Goal: Task Accomplishment & Management: Manage account settings

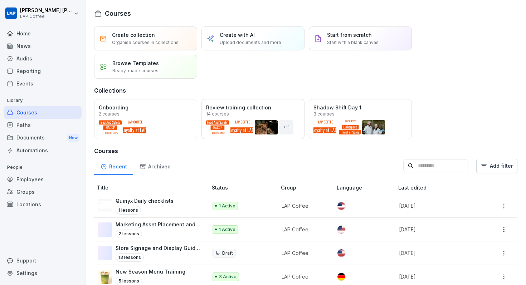
scroll to position [242, 0]
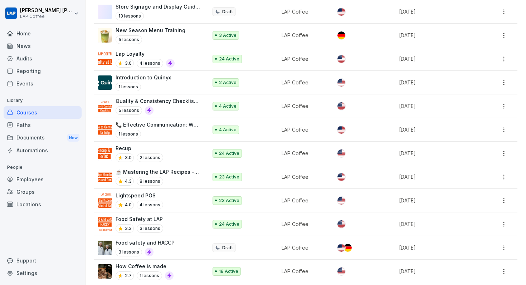
click at [31, 126] on div "Paths" at bounding box center [43, 125] width 78 height 13
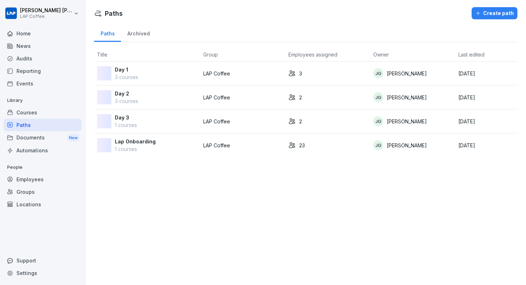
click at [38, 116] on div "Courses" at bounding box center [43, 112] width 78 height 13
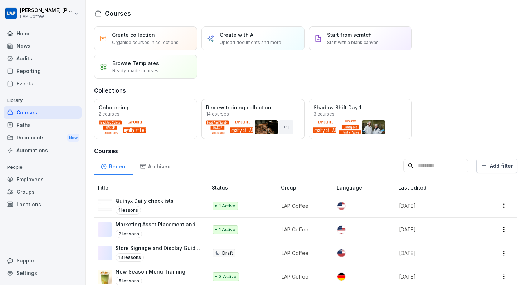
scroll to position [29, 0]
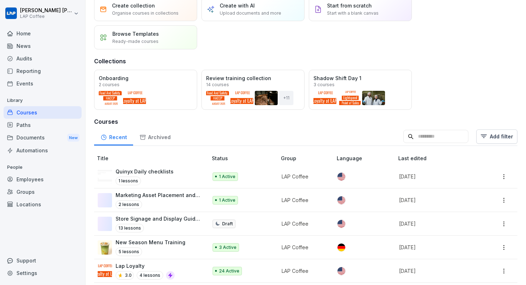
click at [0, 0] on div "Open" at bounding box center [0, 0] width 0 height 0
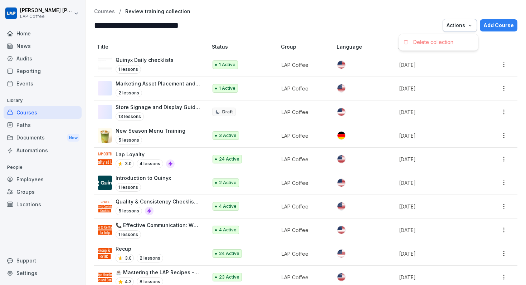
click at [472, 25] on icon "button" at bounding box center [470, 25] width 3 height 1
click at [510, 61] on td at bounding box center [502, 65] width 31 height 24
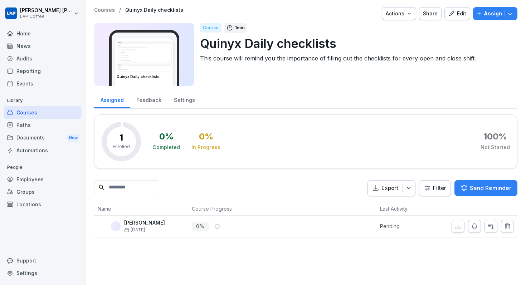
click at [493, 15] on p "Assign" at bounding box center [493, 14] width 18 height 8
click at [46, 145] on div "Automations" at bounding box center [43, 150] width 78 height 13
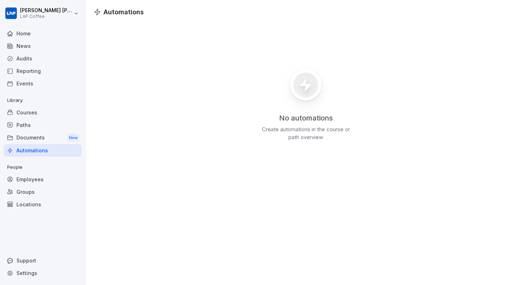
click at [295, 115] on h3 "No automations" at bounding box center [306, 117] width 54 height 9
click at [41, 141] on div "Documents New" at bounding box center [43, 137] width 78 height 13
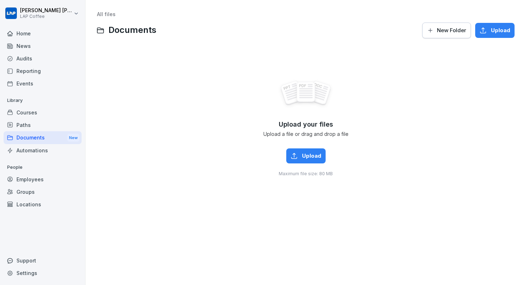
click at [45, 128] on div "Paths" at bounding box center [43, 125] width 78 height 13
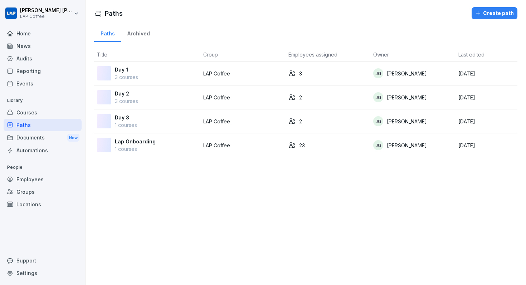
click at [50, 113] on div "Courses" at bounding box center [43, 112] width 78 height 13
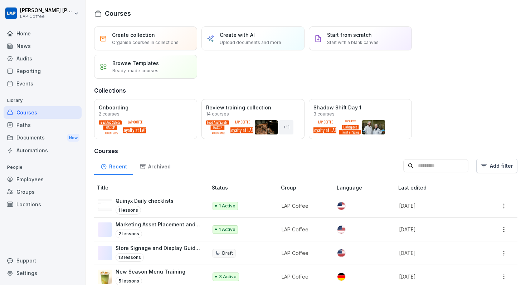
click at [0, 0] on div "Open" at bounding box center [0, 0] width 0 height 0
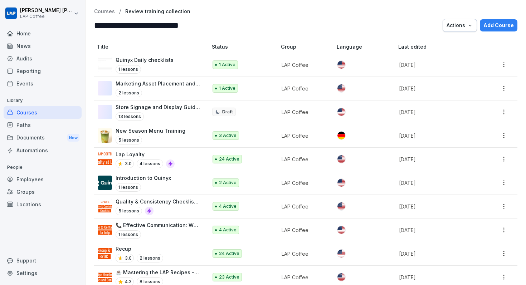
click at [301, 60] on td "LAP Coffee" at bounding box center [306, 65] width 56 height 24
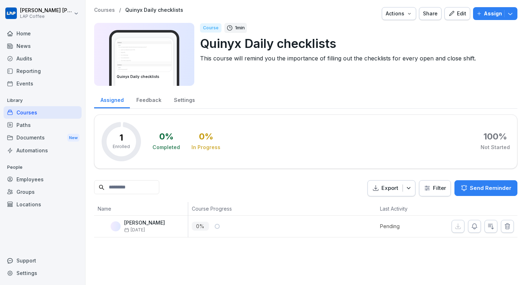
click at [496, 17] on p "Assign" at bounding box center [493, 14] width 18 height 8
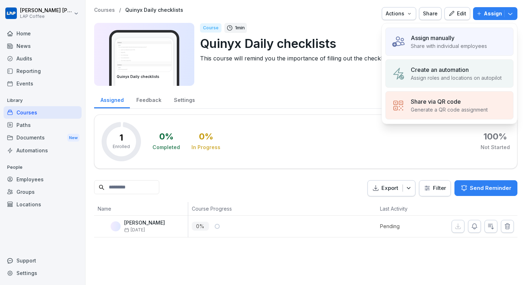
click at [441, 67] on p "Create an automation" at bounding box center [440, 70] width 58 height 9
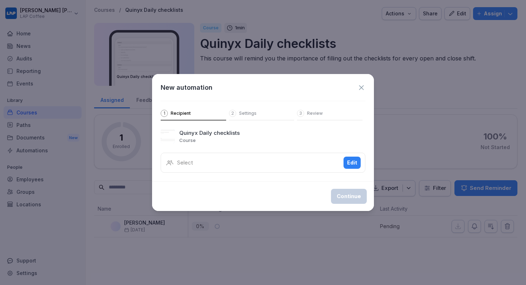
click at [233, 156] on div "Select Edit" at bounding box center [263, 163] width 205 height 20
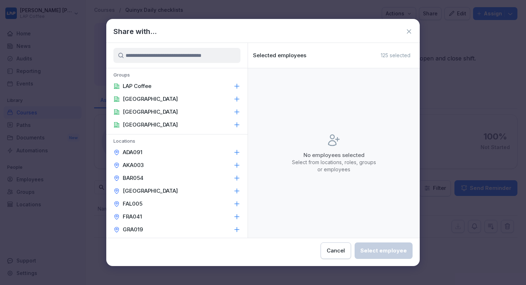
type input "*"
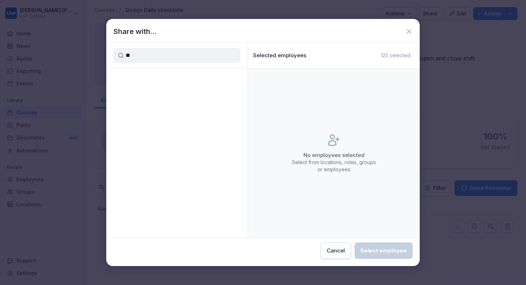
type input "*"
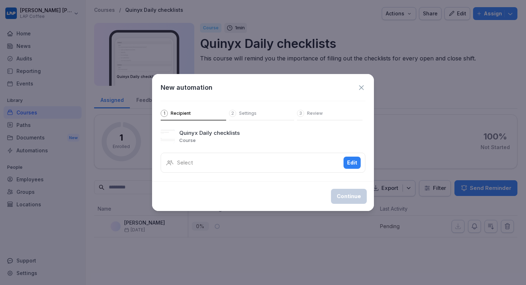
click at [293, 156] on div "Select Edit" at bounding box center [263, 163] width 205 height 20
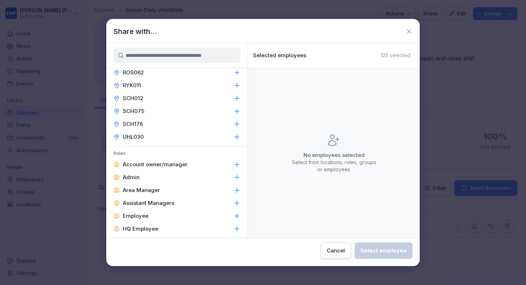
scroll to position [381, 0]
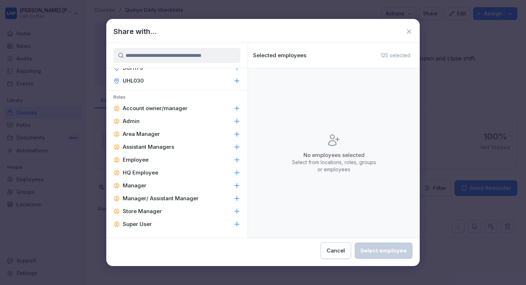
click at [186, 119] on div "Admin" at bounding box center [176, 121] width 141 height 13
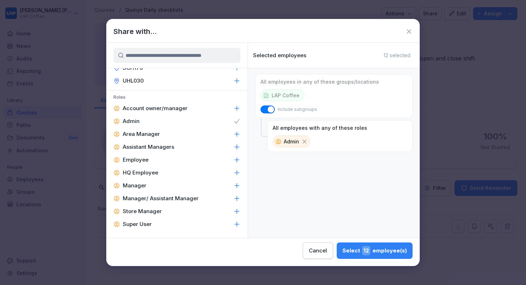
click at [200, 222] on div "Super User" at bounding box center [176, 224] width 141 height 13
click at [187, 175] on div "HQ Employee" at bounding box center [176, 172] width 141 height 13
click at [362, 251] on div "Select 15 employee(s)" at bounding box center [375, 250] width 64 height 9
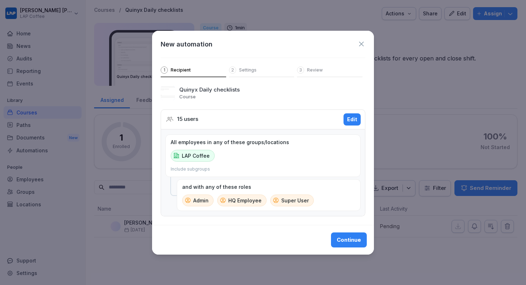
click at [359, 233] on button "Continue" at bounding box center [349, 240] width 36 height 15
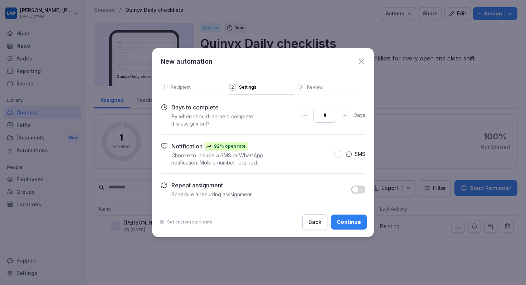
click at [304, 114] on icon "Decrease Days to complete number input" at bounding box center [305, 115] width 6 height 6
type input "*"
click at [304, 114] on icon "Decrease Days to complete number input" at bounding box center [305, 115] width 6 height 6
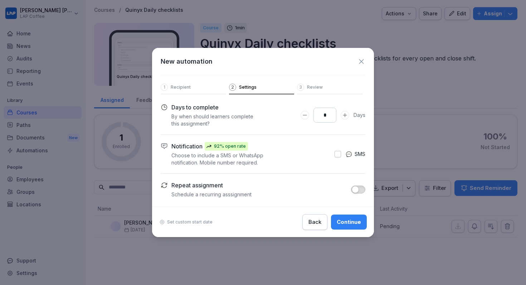
click at [353, 217] on button "Continue" at bounding box center [349, 222] width 36 height 15
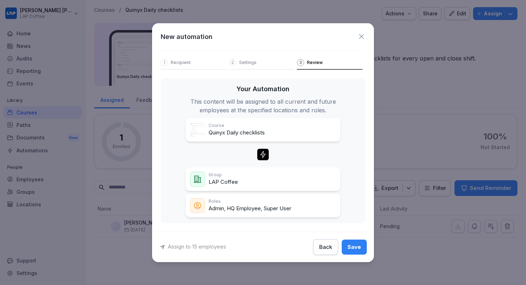
click at [355, 245] on div "Save" at bounding box center [355, 247] width 14 height 8
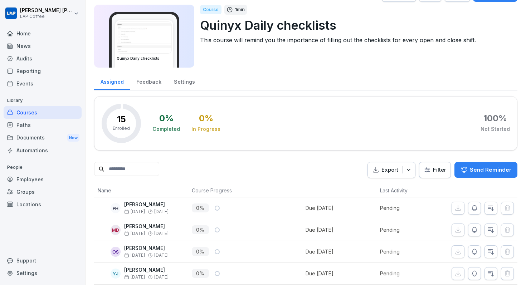
scroll to position [0, 0]
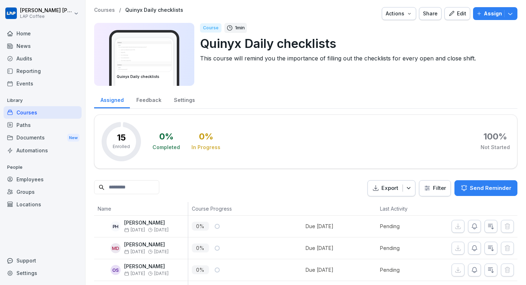
click at [28, 147] on div "Automations" at bounding box center [43, 150] width 78 height 13
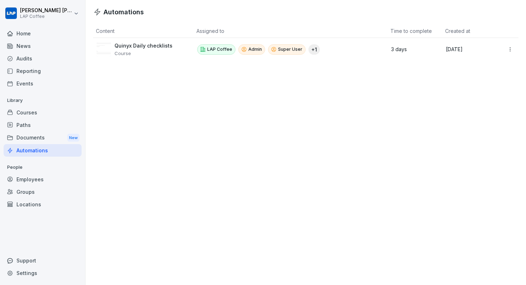
click at [343, 50] on div "LAP Coffee Admin Super User + 1" at bounding box center [288, 49] width 182 height 10
click at [515, 52] on html "Joshua Georges LAP Coffee Home News Audits Reporting Events Library Courses Pat…" at bounding box center [263, 142] width 526 height 285
click at [486, 76] on div "Delete" at bounding box center [494, 77] width 62 height 12
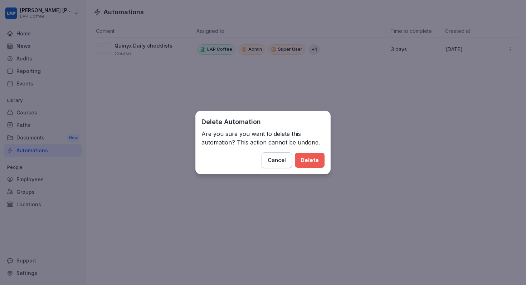
click at [309, 162] on div "Delete" at bounding box center [310, 160] width 18 height 8
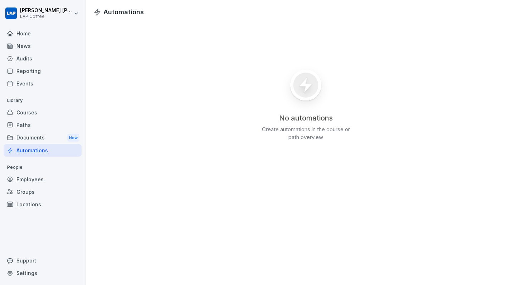
click at [49, 117] on div "Courses" at bounding box center [43, 112] width 78 height 13
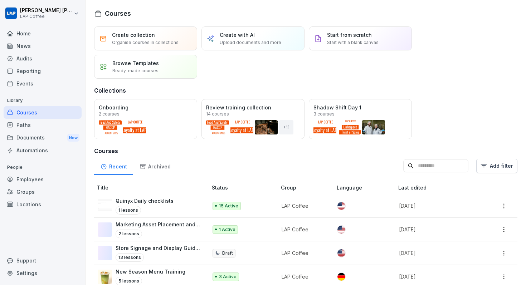
click at [47, 123] on div "Paths" at bounding box center [43, 125] width 78 height 13
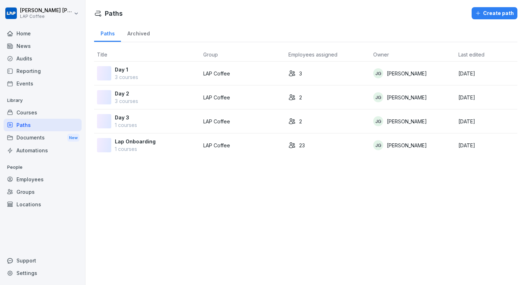
click at [360, 71] on div "3" at bounding box center [328, 74] width 79 height 8
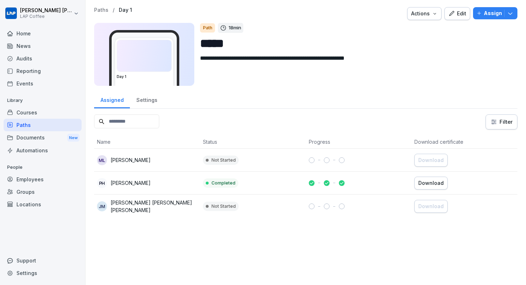
click at [486, 13] on p "Assign" at bounding box center [493, 13] width 18 height 8
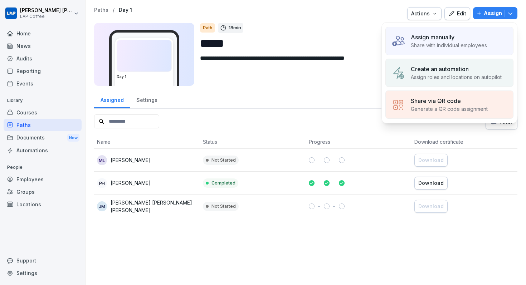
click at [458, 35] on div "Assign manually" at bounding box center [449, 37] width 76 height 9
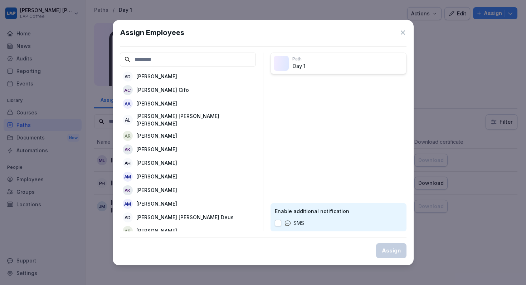
click at [225, 55] on input at bounding box center [188, 60] width 136 height 14
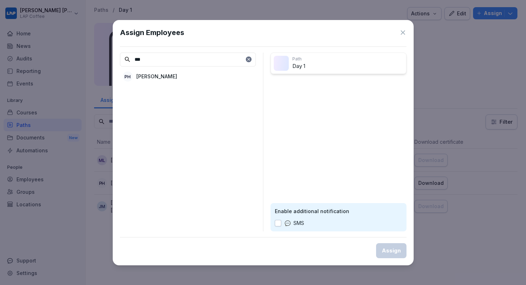
type input "***"
click at [196, 79] on div "PH Philipp Hass" at bounding box center [188, 76] width 136 height 13
click at [392, 253] on div "Assign" at bounding box center [391, 251] width 19 height 8
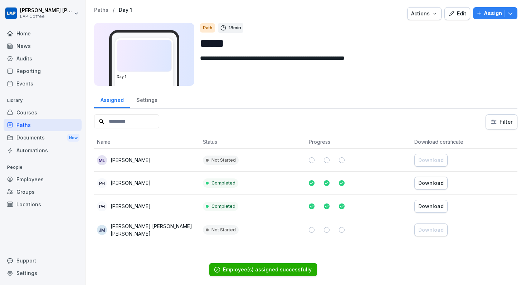
click at [38, 125] on div "Paths" at bounding box center [43, 125] width 78 height 13
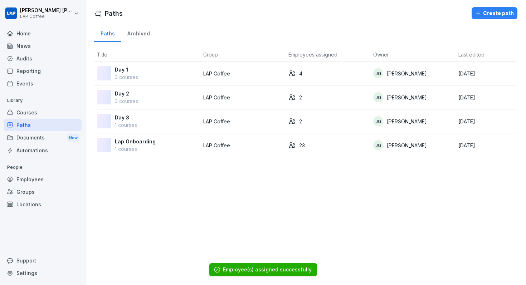
click at [178, 97] on div "Day 2 3 courses" at bounding box center [147, 97] width 101 height 15
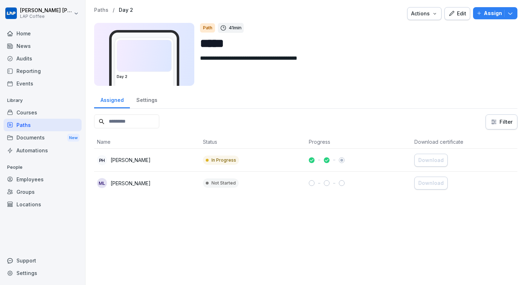
click at [501, 12] on p "Assign" at bounding box center [493, 13] width 18 height 8
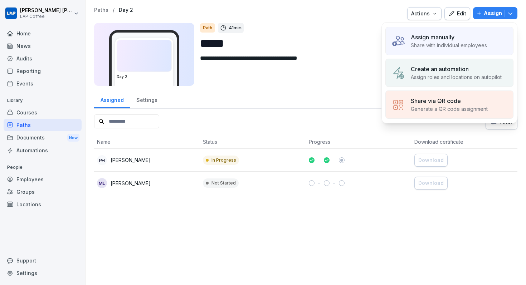
click at [452, 45] on p "Share with individual employees" at bounding box center [449, 46] width 76 height 8
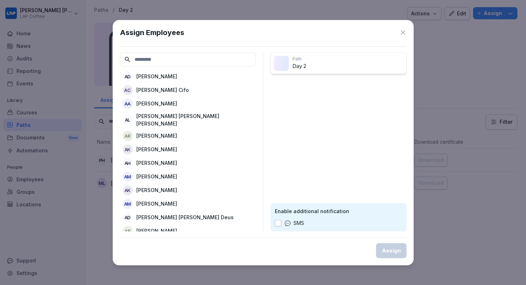
click at [231, 66] on input at bounding box center [188, 60] width 136 height 14
click at [230, 58] on input at bounding box center [188, 60] width 136 height 14
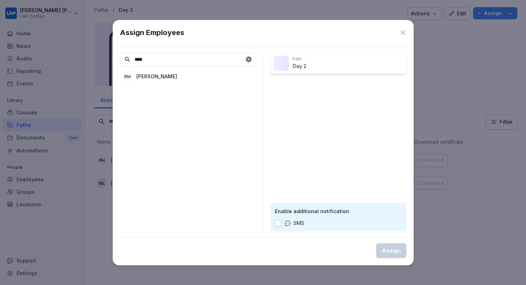
type input "****"
click at [211, 77] on div "PH Philipp Hass" at bounding box center [188, 76] width 136 height 13
click at [390, 252] on div "Assign" at bounding box center [391, 251] width 19 height 8
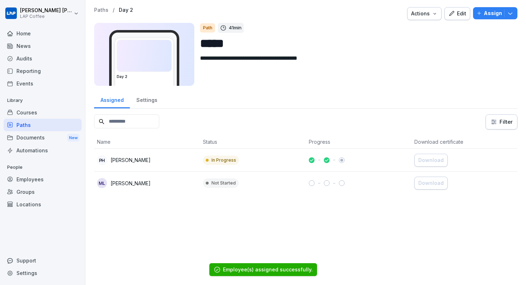
click at [53, 126] on div "Paths" at bounding box center [43, 125] width 78 height 13
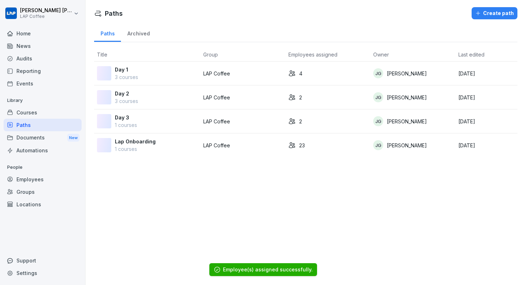
click at [241, 120] on p "LAP Coffee" at bounding box center [242, 122] width 79 height 8
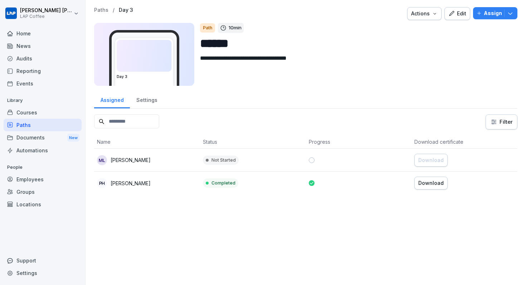
click at [487, 16] on p "Assign" at bounding box center [493, 13] width 18 height 8
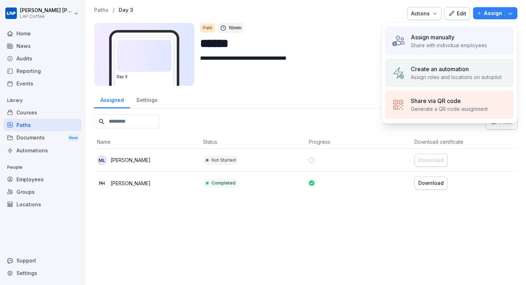
click at [431, 30] on div "Assign manually Share with individual employees" at bounding box center [450, 41] width 128 height 28
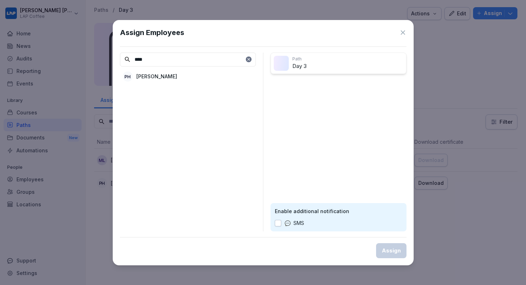
type input "****"
click at [174, 76] on div "PH [PERSON_NAME]" at bounding box center [188, 76] width 136 height 13
click at [387, 249] on div "Assign" at bounding box center [391, 251] width 19 height 8
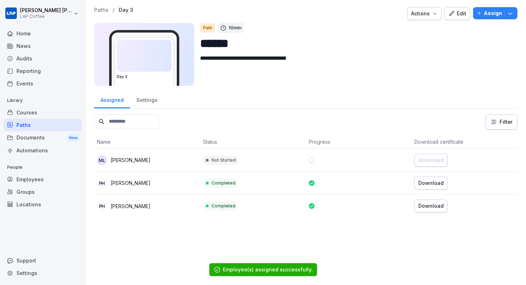
click at [29, 112] on div "Courses" at bounding box center [43, 112] width 78 height 13
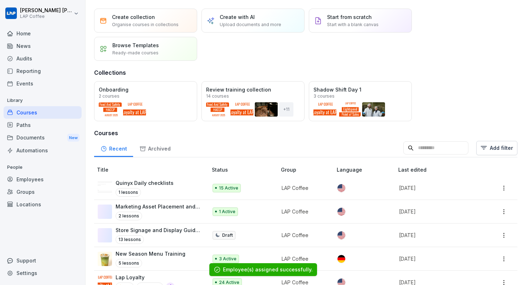
scroll to position [26, 0]
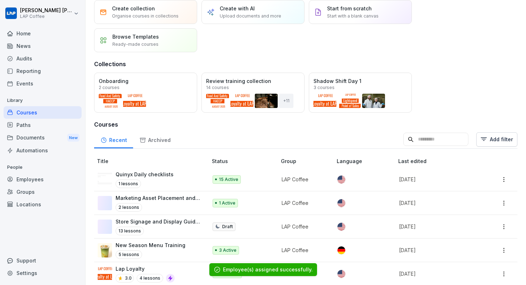
click at [202, 181] on td "Quinyx Daily checklists 1 lessons" at bounding box center [151, 180] width 115 height 24
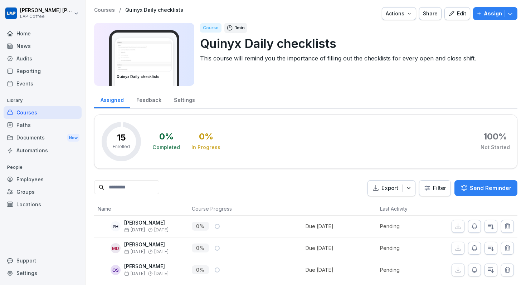
click at [494, 16] on p "Assign" at bounding box center [493, 14] width 18 height 8
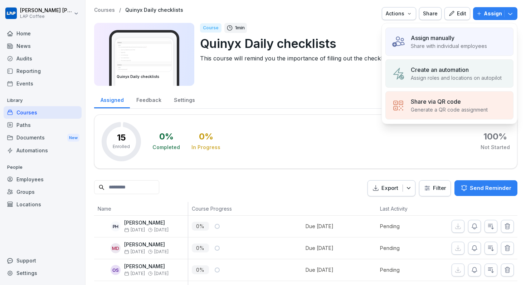
click at [231, 156] on div "0 % Completed 0 % In Progress 100 % Not Started" at bounding box center [332, 141] width 358 height 39
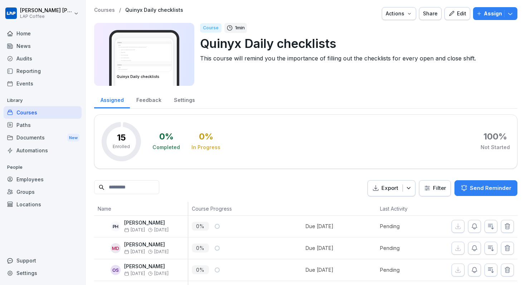
click at [490, 15] on p "Assign" at bounding box center [493, 14] width 18 height 8
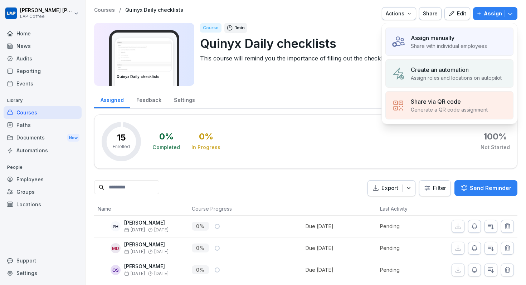
click at [451, 38] on p "Assign manually" at bounding box center [433, 38] width 44 height 9
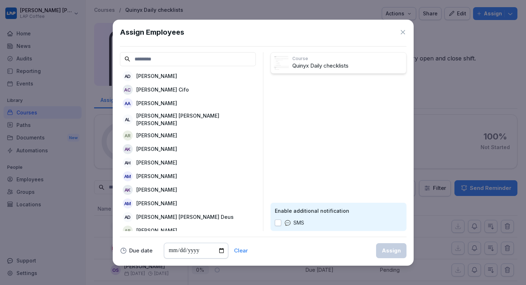
click at [209, 53] on input at bounding box center [188, 59] width 136 height 14
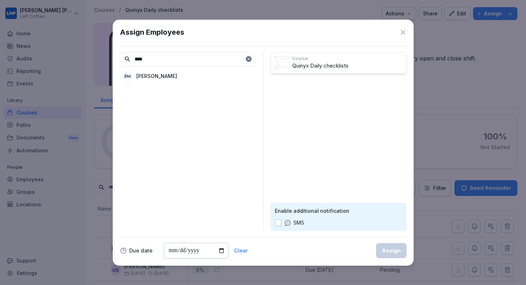
type input "****"
click at [141, 73] on p "[PERSON_NAME]" at bounding box center [156, 76] width 41 height 8
click at [382, 246] on button "Assign" at bounding box center [391, 250] width 30 height 15
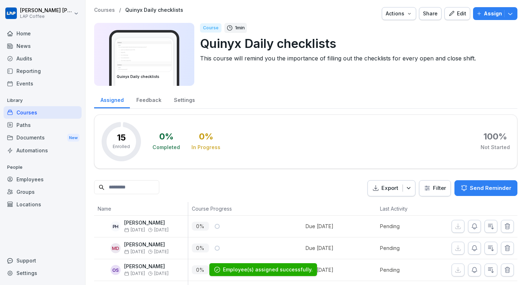
click at [44, 144] on div "Automations" at bounding box center [43, 150] width 78 height 13
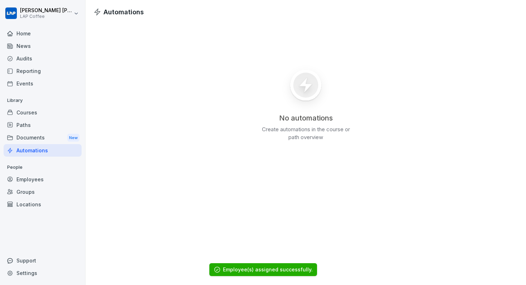
click at [46, 138] on div "Documents New" at bounding box center [43, 137] width 78 height 13
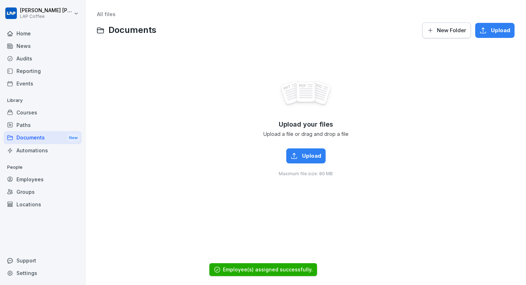
click at [48, 125] on div "Paths" at bounding box center [43, 125] width 78 height 13
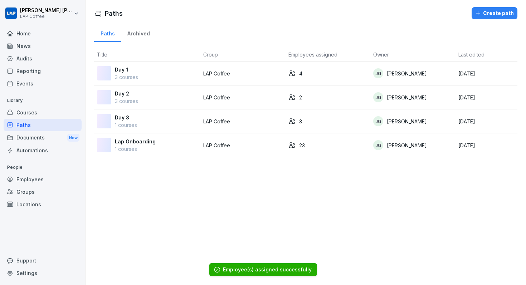
click at [50, 115] on div "Courses" at bounding box center [43, 112] width 78 height 13
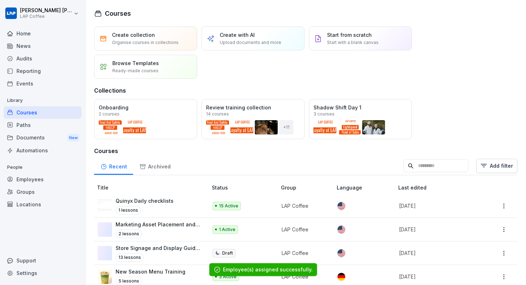
click at [319, 204] on p "LAP Coffee" at bounding box center [304, 206] width 44 height 8
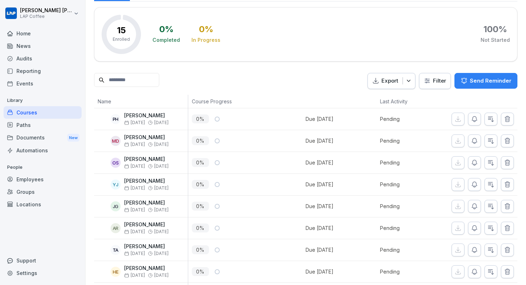
scroll to position [139, 0]
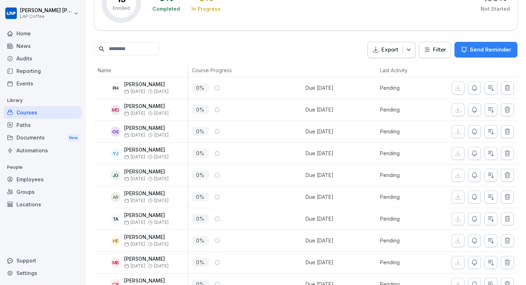
click at [507, 108] on icon "button" at bounding box center [507, 109] width 7 height 7
click at [508, 111] on icon "button" at bounding box center [507, 109] width 5 height 5
click at [511, 133] on icon "button" at bounding box center [507, 131] width 7 height 7
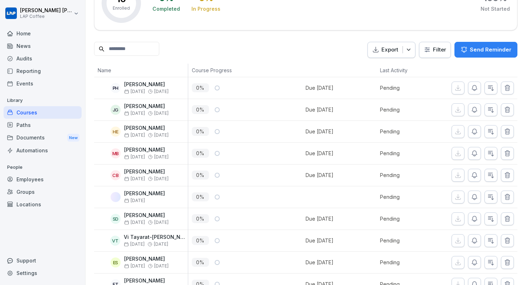
click at [511, 133] on icon "button" at bounding box center [507, 131] width 7 height 7
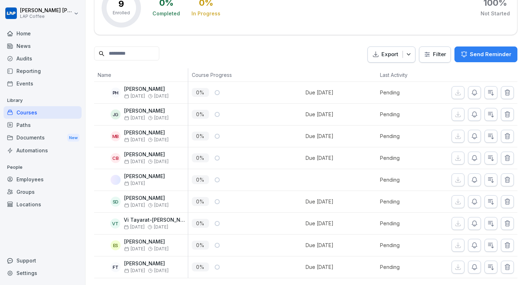
click at [511, 133] on icon "button" at bounding box center [507, 136] width 7 height 7
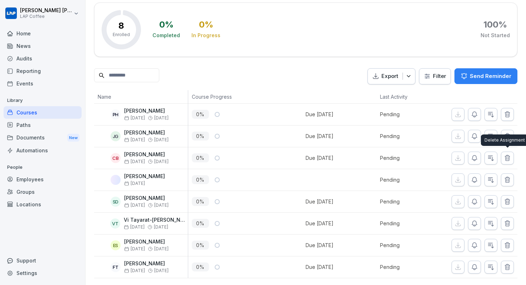
click at [511, 152] on button "button" at bounding box center [507, 158] width 13 height 13
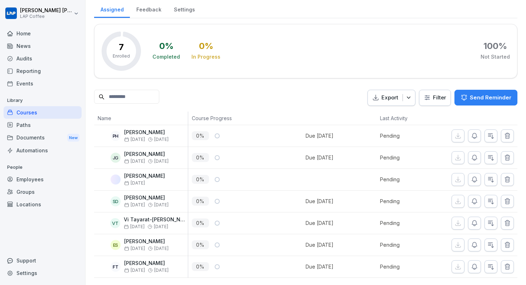
scroll to position [90, 0]
click at [512, 203] on button "button" at bounding box center [507, 201] width 13 height 13
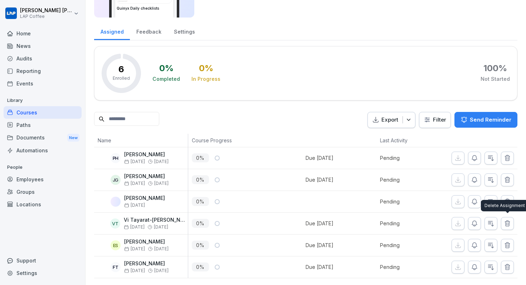
click at [507, 226] on icon "button" at bounding box center [507, 223] width 7 height 7
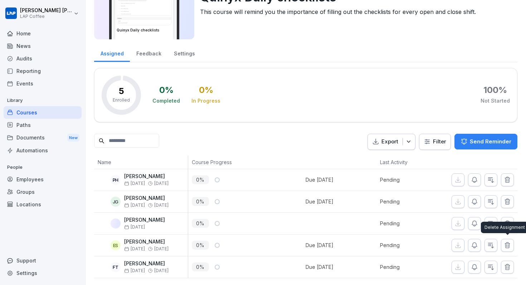
click at [511, 244] on icon "button" at bounding box center [507, 245] width 7 height 7
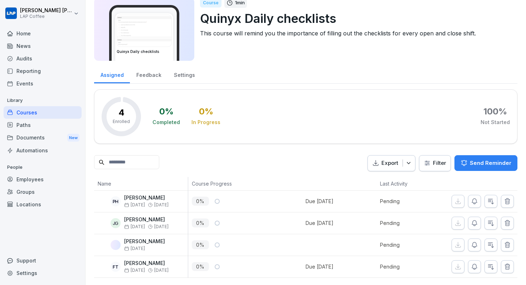
scroll to position [25, 0]
click at [509, 267] on icon "button" at bounding box center [507, 266] width 5 height 5
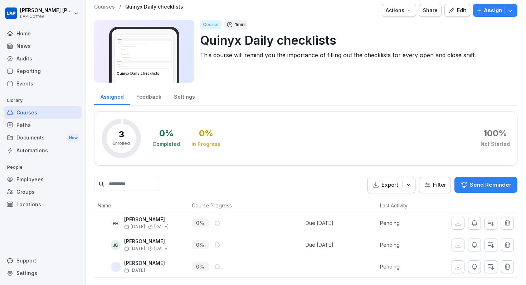
scroll to position [3, 0]
click at [378, 87] on div "Courses / Quinyx Daily checklists Actions Share Edit Assign Quinyx Daily checkl…" at bounding box center [306, 45] width 424 height 83
click at [44, 35] on div "Home" at bounding box center [43, 33] width 78 height 13
